Goal: Find specific fact: Find specific fact

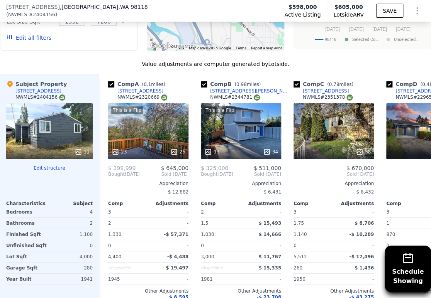
scroll to position [855, 0]
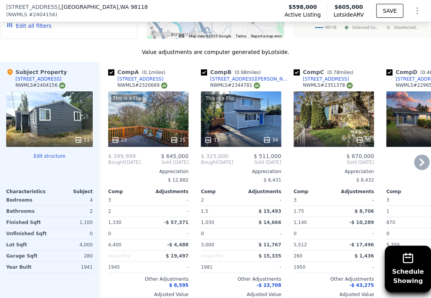
click at [419, 168] on icon at bounding box center [421, 162] width 15 height 15
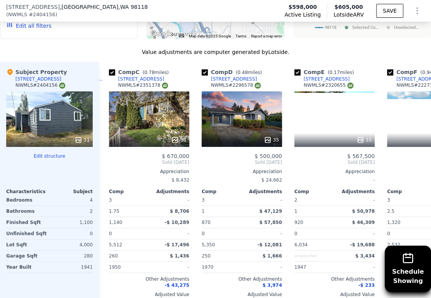
scroll to position [0, 185]
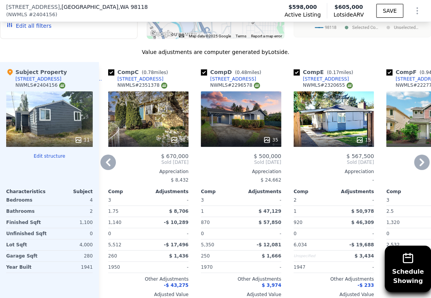
click at [419, 168] on icon at bounding box center [421, 162] width 15 height 15
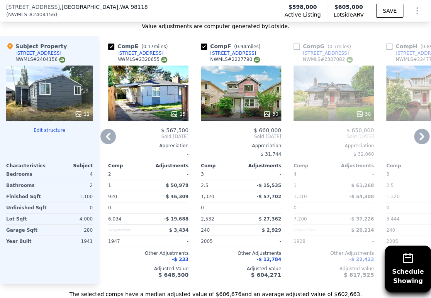
scroll to position [855, 0]
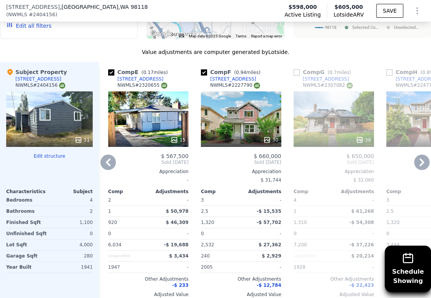
click at [110, 170] on icon at bounding box center [107, 162] width 15 height 15
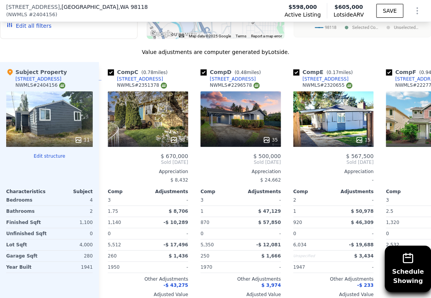
scroll to position [0, 185]
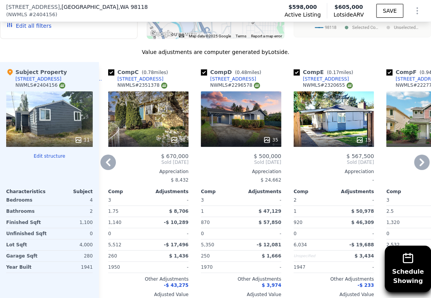
click at [419, 166] on icon at bounding box center [421, 163] width 5 height 8
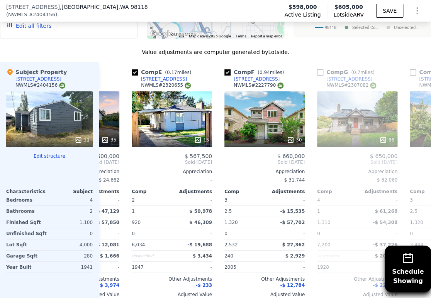
scroll to position [0, 370]
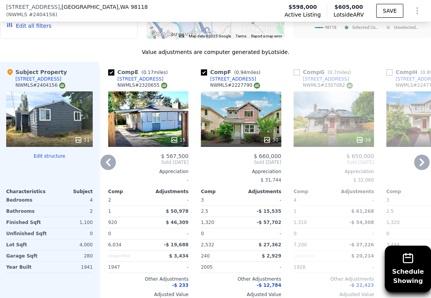
click at [109, 169] on icon at bounding box center [107, 162] width 15 height 15
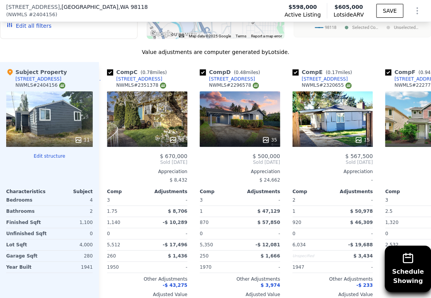
scroll to position [0, 185]
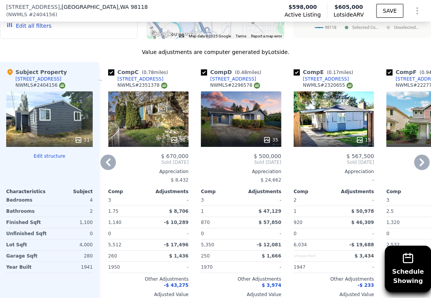
click at [320, 82] on div "[STREET_ADDRESS]" at bounding box center [326, 79] width 46 height 6
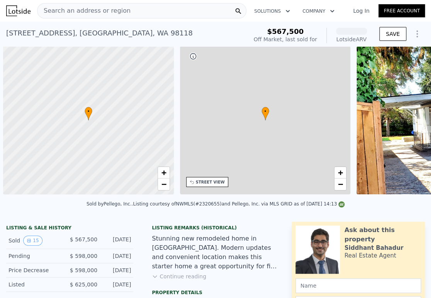
scroll to position [0, 3]
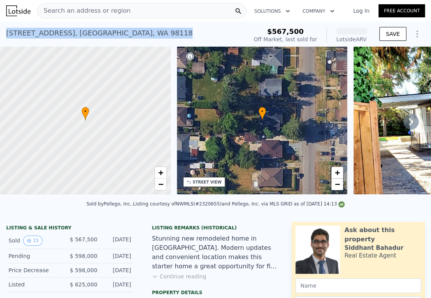
drag, startPoint x: 130, startPoint y: 33, endPoint x: 1, endPoint y: 34, distance: 128.9
click at [1, 34] on div "[STREET_ADDRESS] Sold [DATE] for $567,500 (~ARV ) $567,500 Off Market, last sol…" at bounding box center [215, 34] width 431 height 25
copy div "[STREET_ADDRESS]"
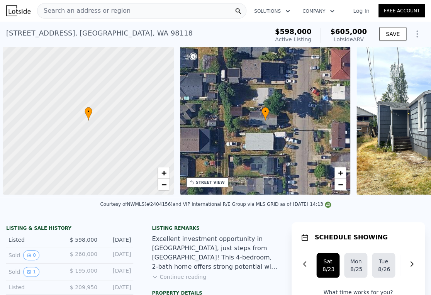
scroll to position [0, 3]
